Goal: Find specific page/section: Find specific page/section

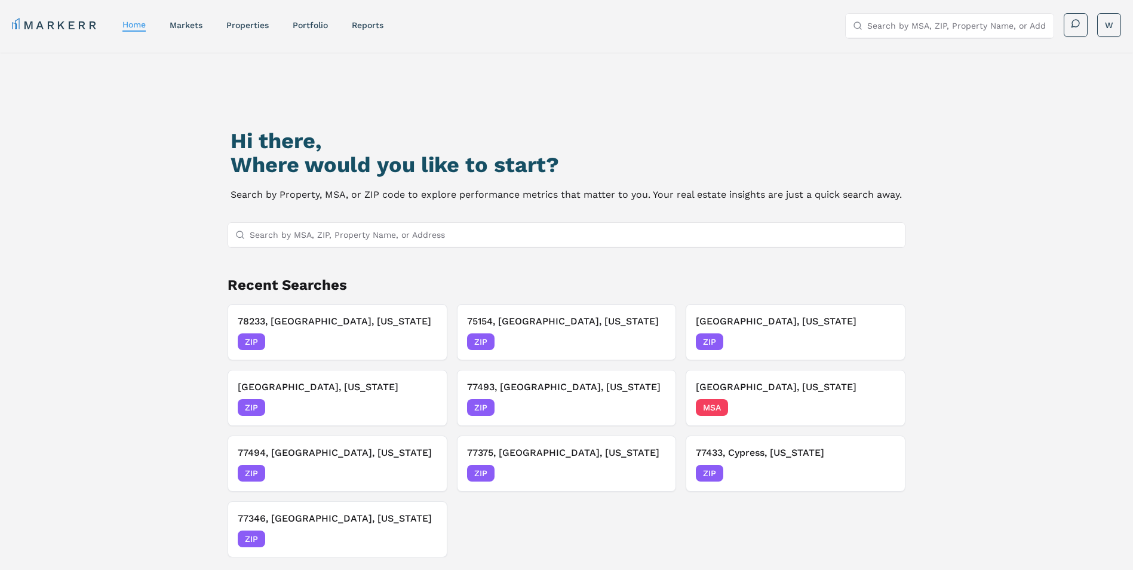
click at [361, 229] on input "Search by MSA, ZIP, Property Name, or Address" at bounding box center [574, 235] width 649 height 24
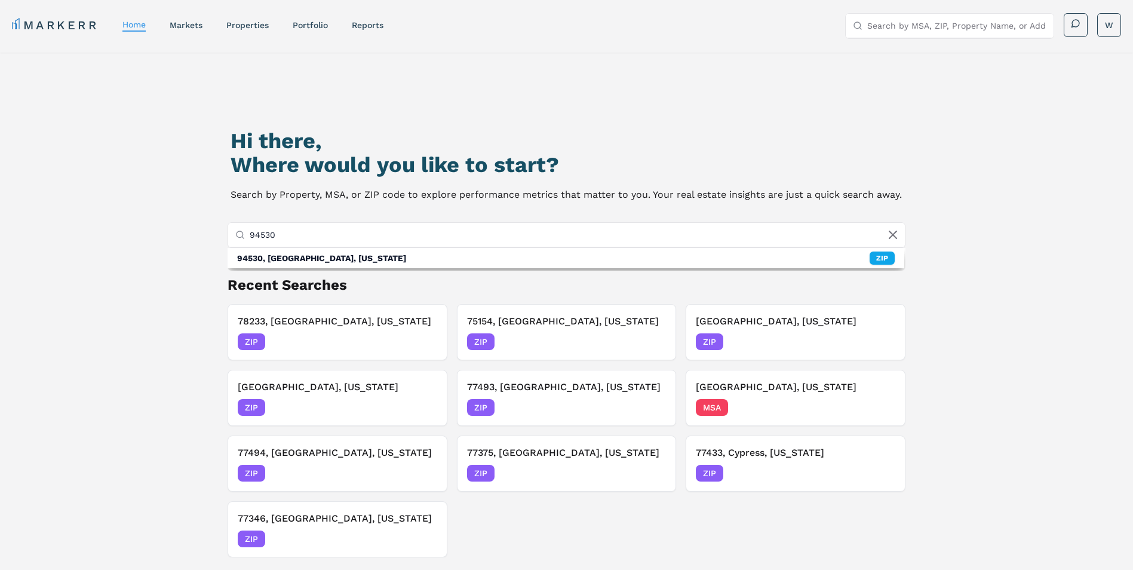
type input "94530"
click at [347, 259] on div "94530, [GEOGRAPHIC_DATA], [US_STATE]" at bounding box center [321, 258] width 169 height 12
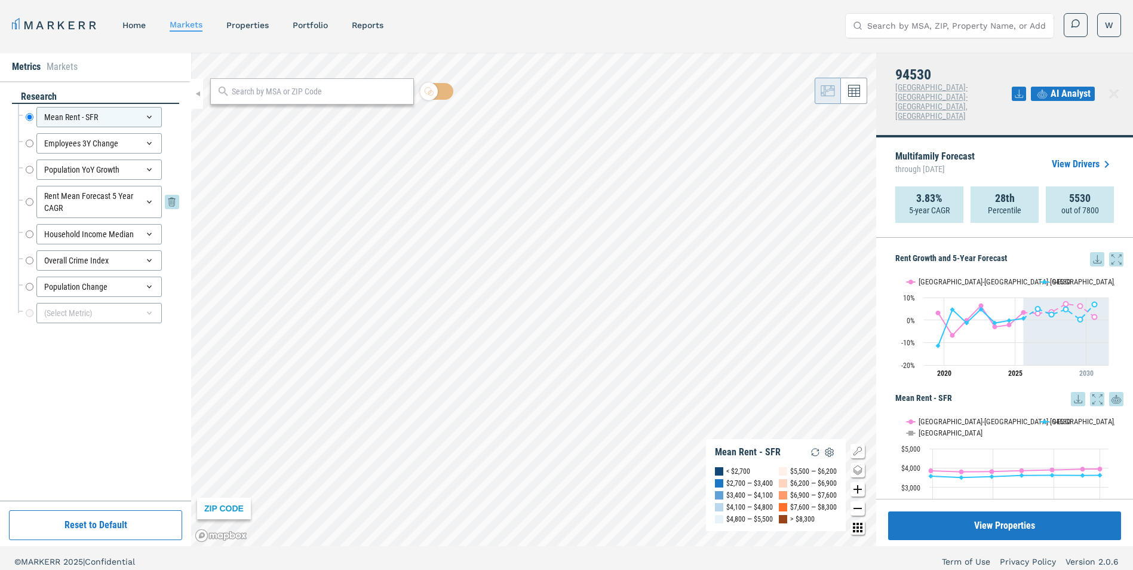
click at [39, 199] on div "Rent Mean Forecast 5 Year CAGR" at bounding box center [98, 202] width 125 height 32
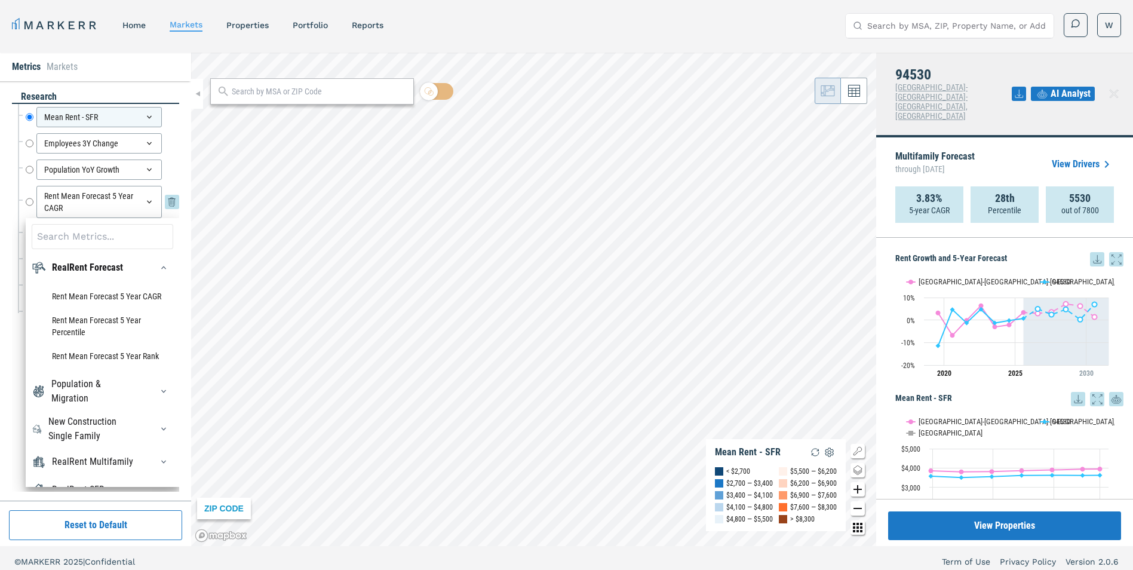
click at [33, 201] on div "Rent Mean Forecast 5 Year CAGR Rent Mean Forecast 5 Year CAGR" at bounding box center [102, 202] width 153 height 32
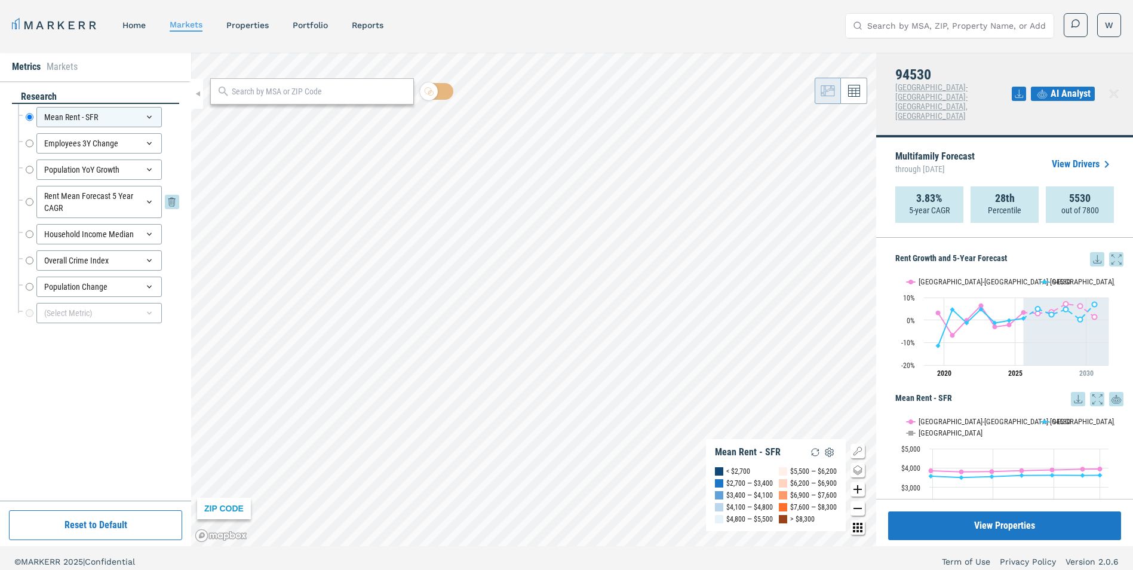
click at [29, 202] on input "Rent Mean Forecast 5 Year CAGR" at bounding box center [30, 202] width 8 height 32
radio input "false"
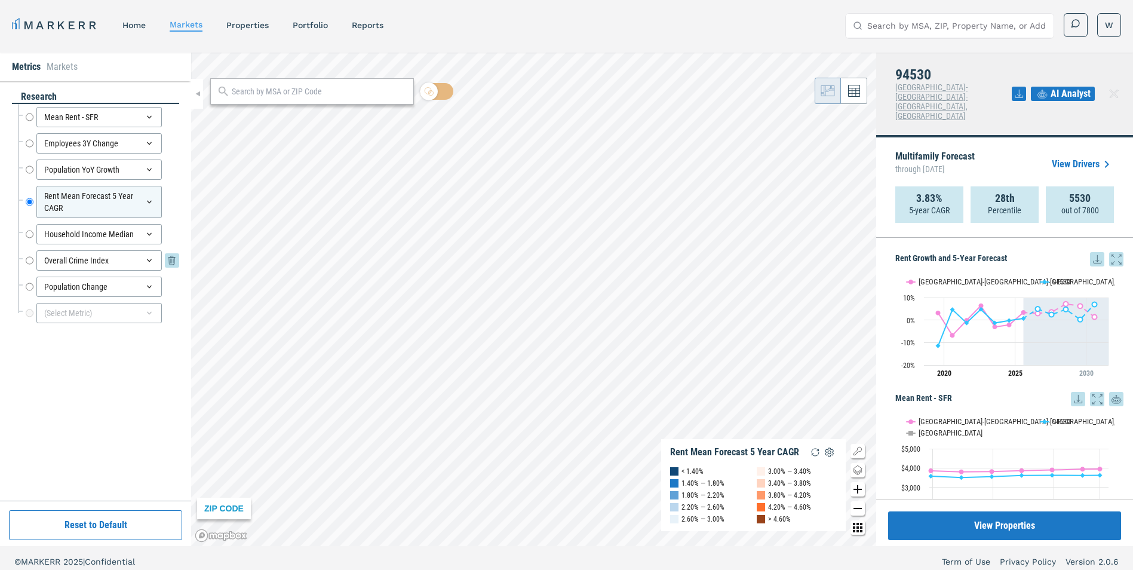
click at [32, 262] on input "Overall Crime Index" at bounding box center [30, 260] width 8 height 20
radio input "false"
radio input "true"
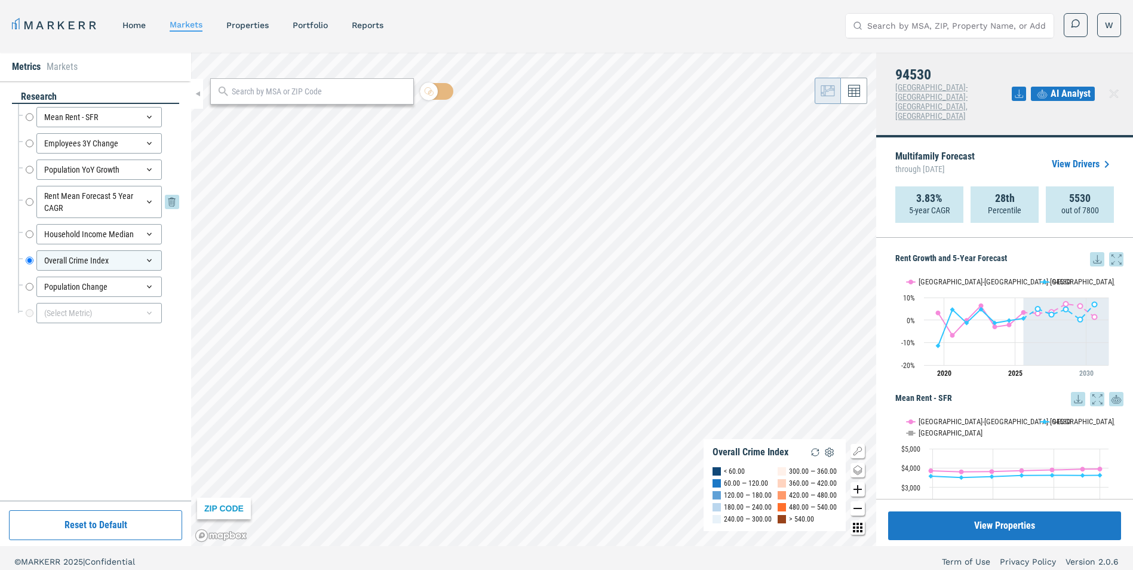
click at [29, 202] on input "Rent Mean Forecast 5 Year CAGR" at bounding box center [30, 202] width 8 height 32
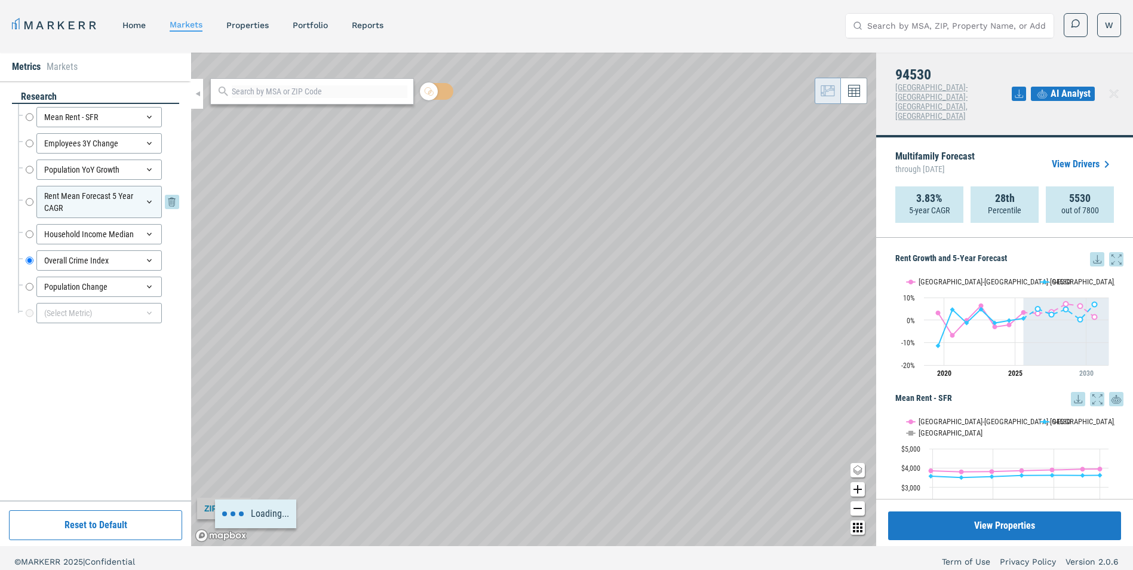
radio input "true"
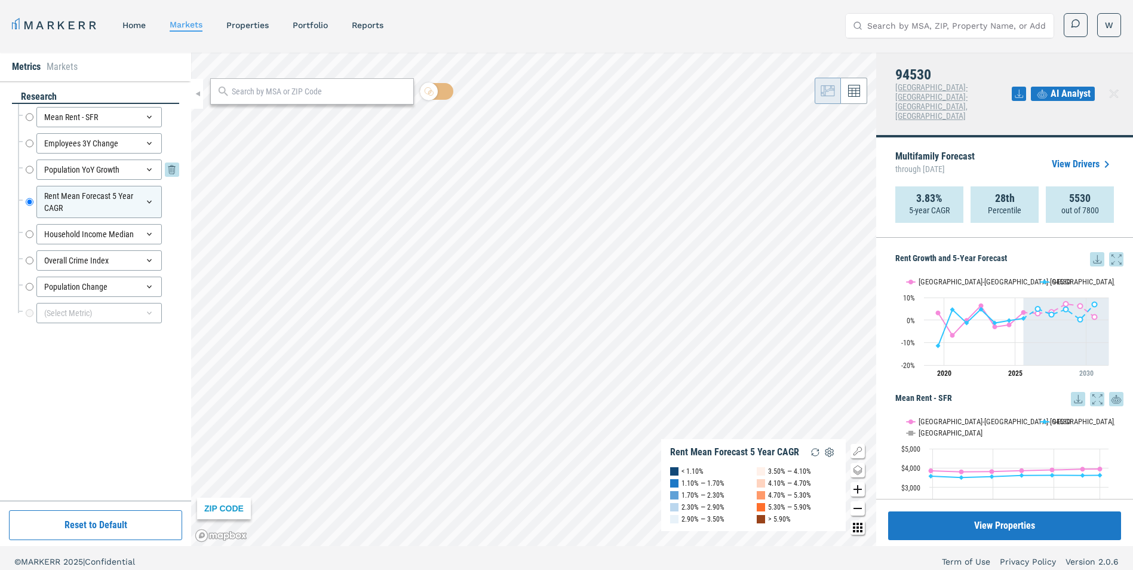
click at [31, 173] on input "Population YoY Growth" at bounding box center [30, 169] width 8 height 20
radio input "true"
